Goal: Information Seeking & Learning: Learn about a topic

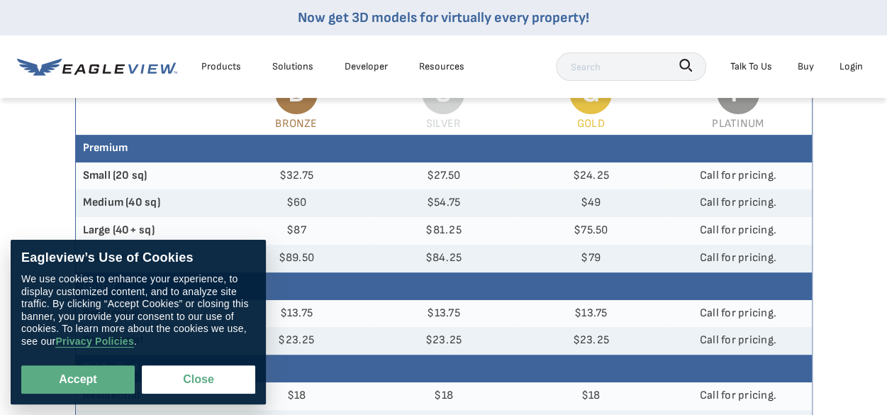
scroll to position [142, 0]
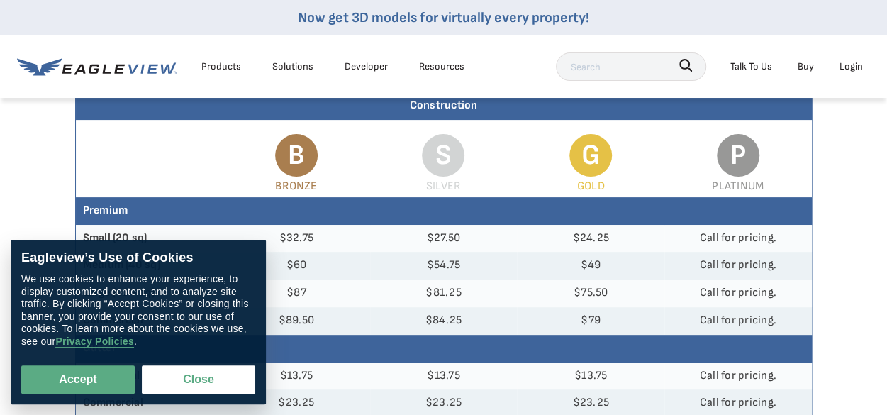
click at [200, 376] on button "Close" at bounding box center [198, 379] width 113 height 28
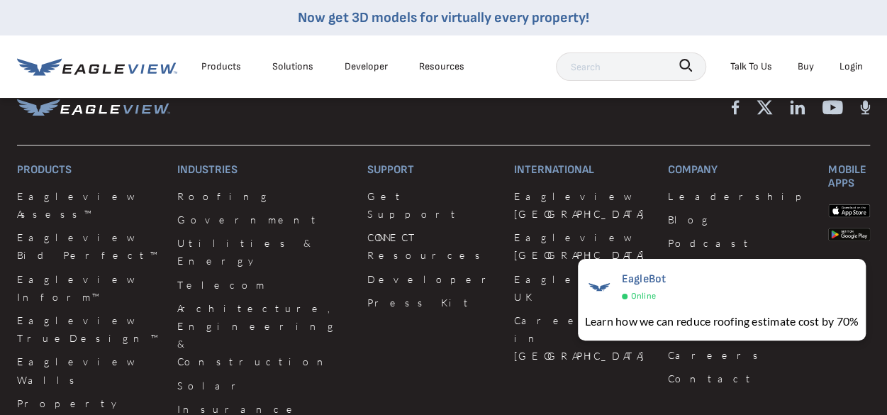
scroll to position [1276, 0]
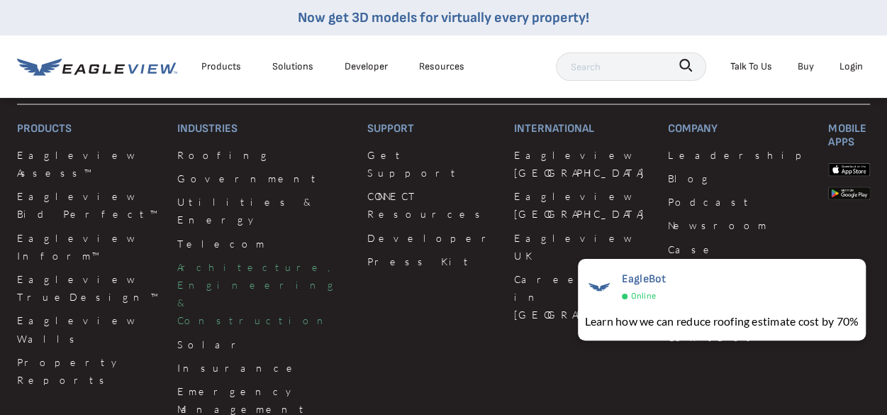
click at [187, 259] on link "Architecture, Engineering & Construction" at bounding box center [263, 293] width 173 height 72
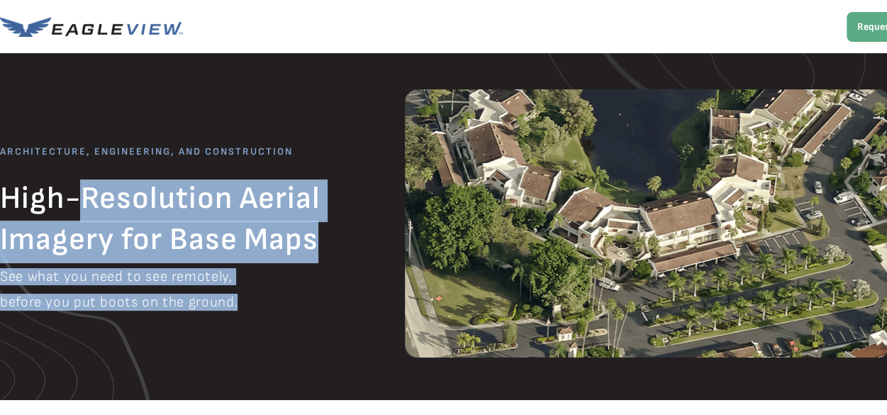
drag, startPoint x: 72, startPoint y: 206, endPoint x: 247, endPoint y: 290, distance: 194.1
click at [247, 0] on div "High-Resolution Aerial Imagery for Base Maps See what you need to see remotely,…" at bounding box center [466, 0] width 932 height 0
click at [247, 290] on div "See what you need to see remotely, before you put boots on the ground." at bounding box center [204, 290] width 408 height 40
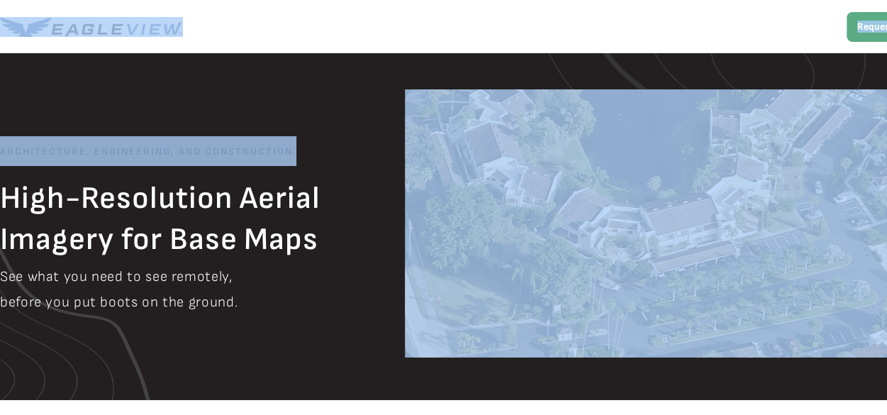
drag, startPoint x: 247, startPoint y: 290, endPoint x: 242, endPoint y: 138, distance: 151.8
click at [244, 0] on div "High-Resolution Aerial Imagery for Base Maps See what you need to see remotely,…" at bounding box center [466, 0] width 932 height 0
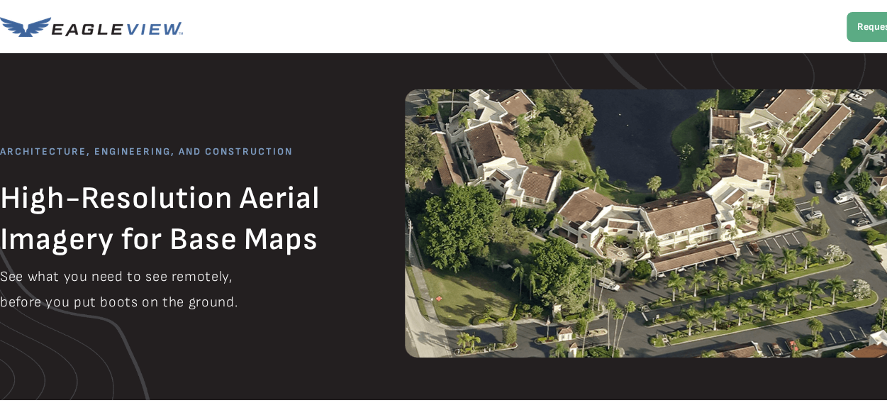
click at [265, 222] on span "High-Resolution Aerial Imagery for Base Maps" at bounding box center [160, 218] width 320 height 79
